Goal: Navigation & Orientation: Find specific page/section

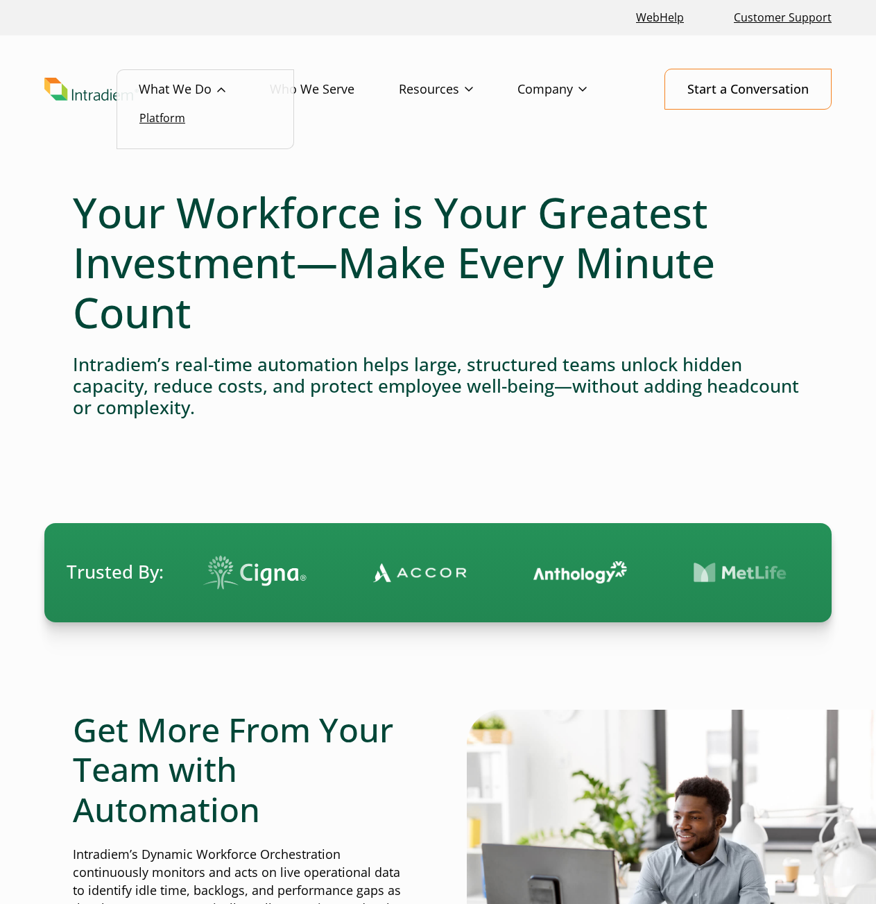
click at [170, 119] on link "Platform" at bounding box center [162, 117] width 46 height 15
